Goal: Communication & Community: Answer question/provide support

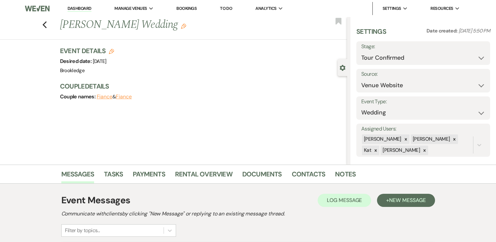
select select "4"
select select "5"
click at [80, 9] on link "Dashboard" at bounding box center [80, 9] width 24 height 6
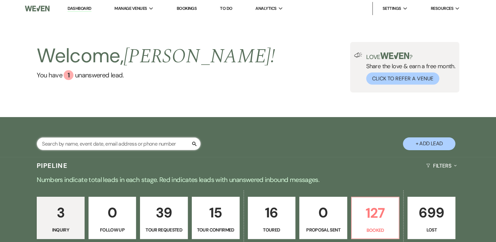
click at [119, 145] on input "text" at bounding box center [119, 143] width 164 height 13
type input "autumn"
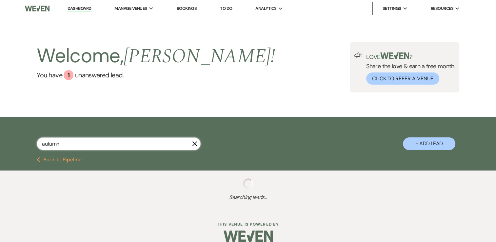
select select "4"
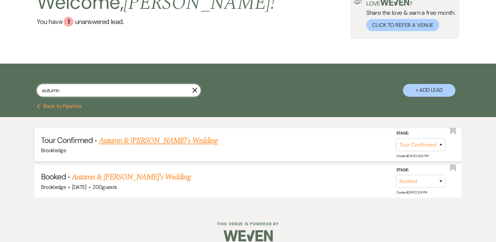
scroll to position [62, 0]
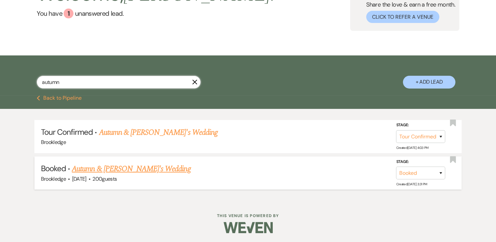
type input "autumn"
click at [130, 168] on link "Autumn & [PERSON_NAME]'s Wedding" at bounding box center [131, 169] width 119 height 12
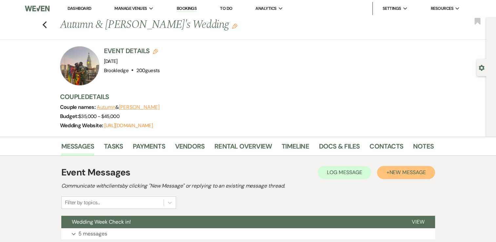
click at [412, 170] on span "New Message" at bounding box center [407, 172] width 36 height 7
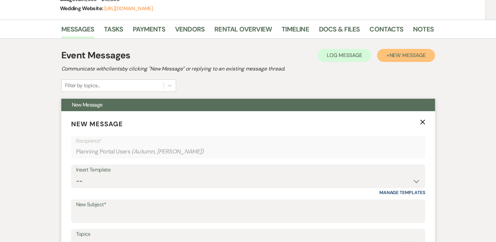
scroll to position [197, 0]
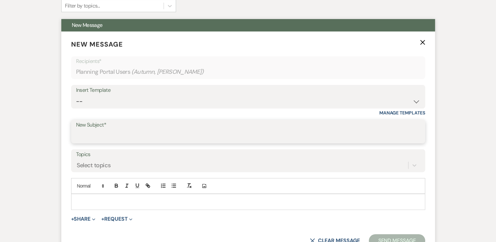
click at [113, 135] on input "New Subject*" at bounding box center [248, 136] width 344 height 13
type input "Pictures"
click at [121, 203] on p at bounding box center [248, 201] width 344 height 7
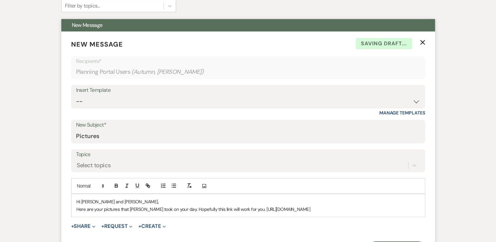
drag, startPoint x: 414, startPoint y: 209, endPoint x: 241, endPoint y: 211, distance: 173.5
click at [241, 211] on p "Here are your pictures that [PERSON_NAME] took on your day. Hopefully this link…" at bounding box center [248, 209] width 344 height 7
click at [147, 185] on icon "button" at bounding box center [148, 186] width 6 height 6
type input "[URL][DOMAIN_NAME]"
click at [370, 222] on link at bounding box center [366, 221] width 14 height 5
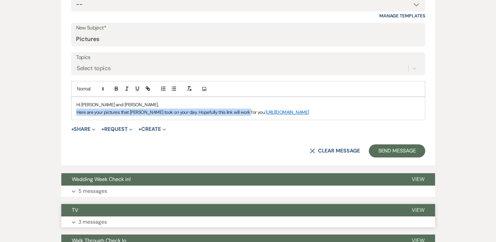
scroll to position [295, 0]
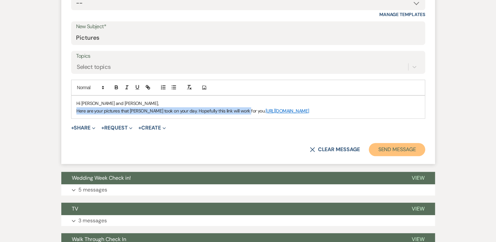
click at [397, 152] on button "Send Message" at bounding box center [397, 149] width 56 height 13
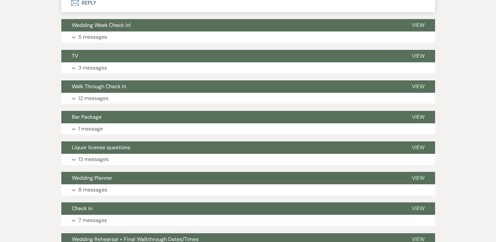
scroll to position [52, 0]
